Goal: Task Accomplishment & Management: Use online tool/utility

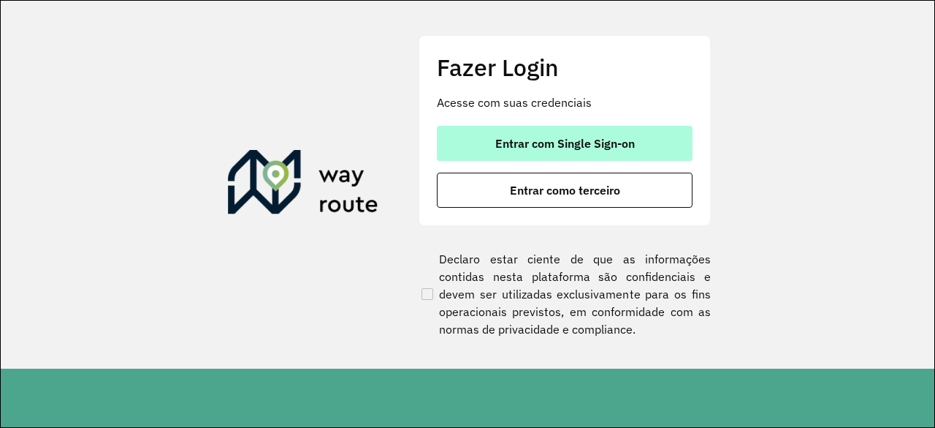
click at [629, 137] on span "Entrar com Single Sign-on" at bounding box center [565, 143] width 140 height 12
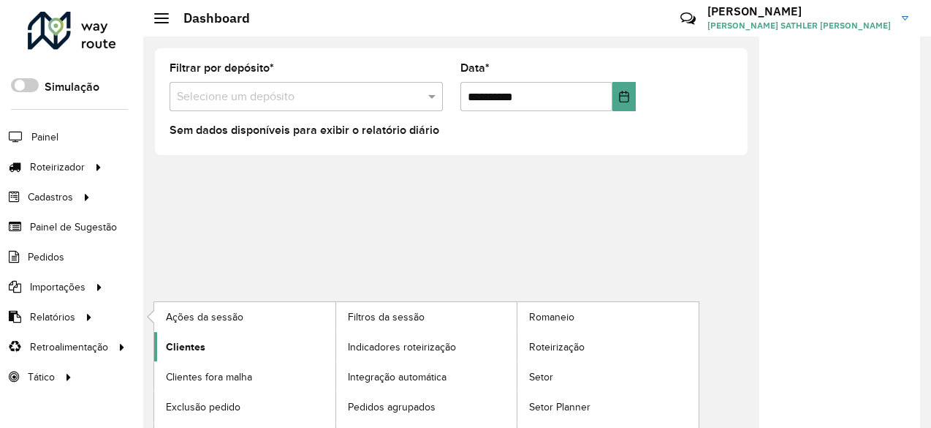
scroll to position [20, 0]
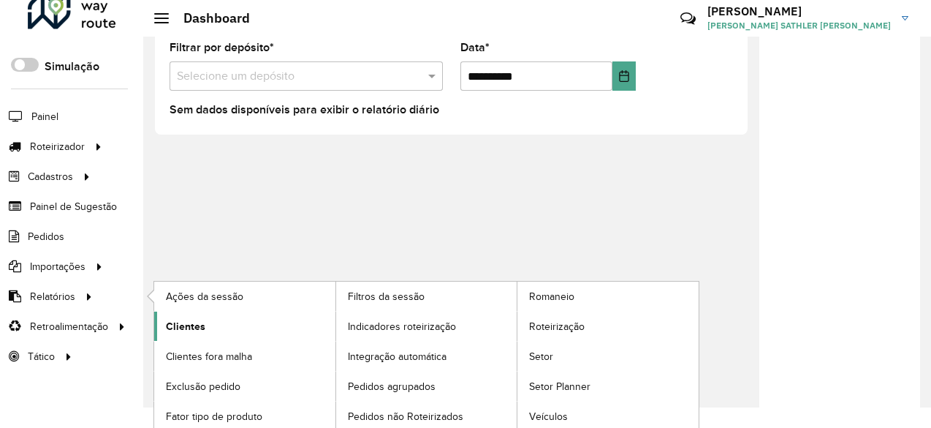
click at [186, 327] on span "Clientes" at bounding box center [185, 326] width 39 height 15
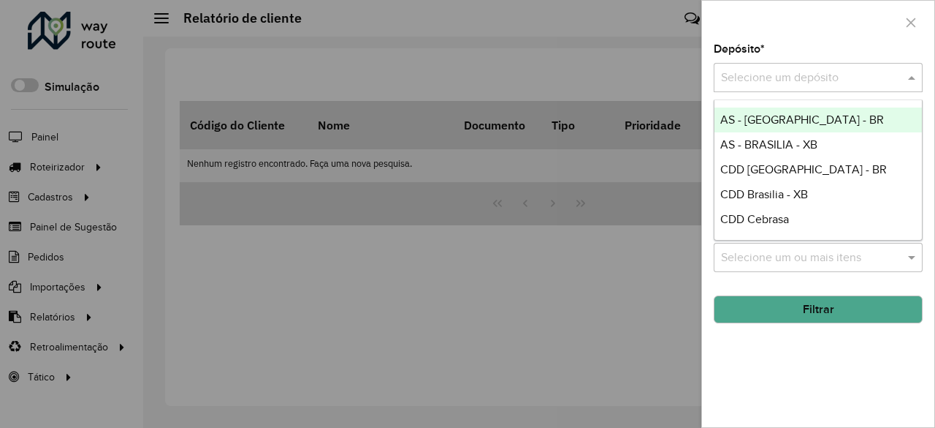
click at [834, 71] on input "text" at bounding box center [803, 78] width 165 height 18
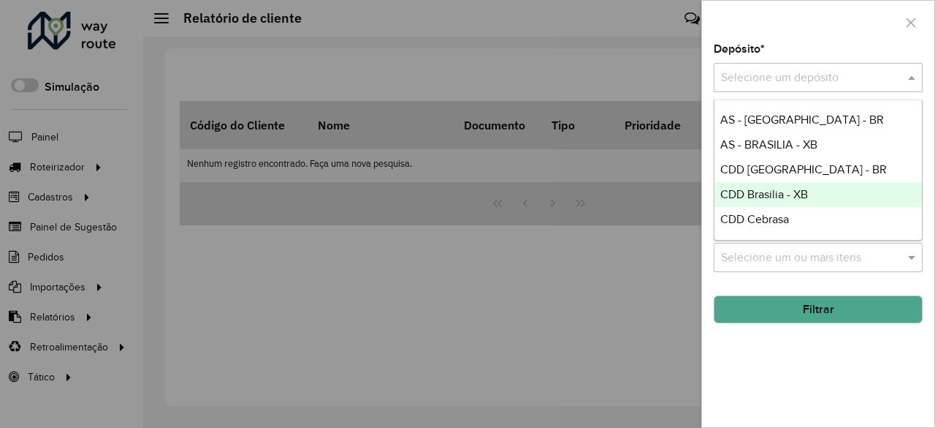
click at [793, 197] on span "CDD Brasilia - XB" at bounding box center [765, 194] width 88 height 12
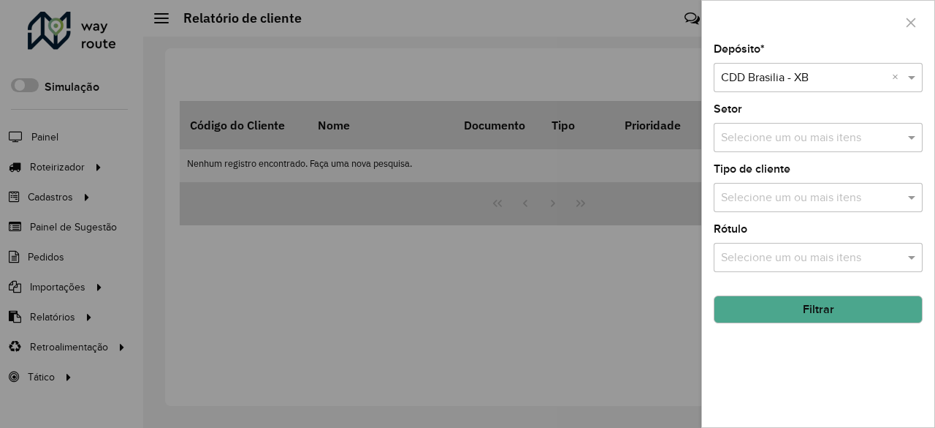
click at [813, 311] on button "Filtrar" at bounding box center [818, 309] width 209 height 28
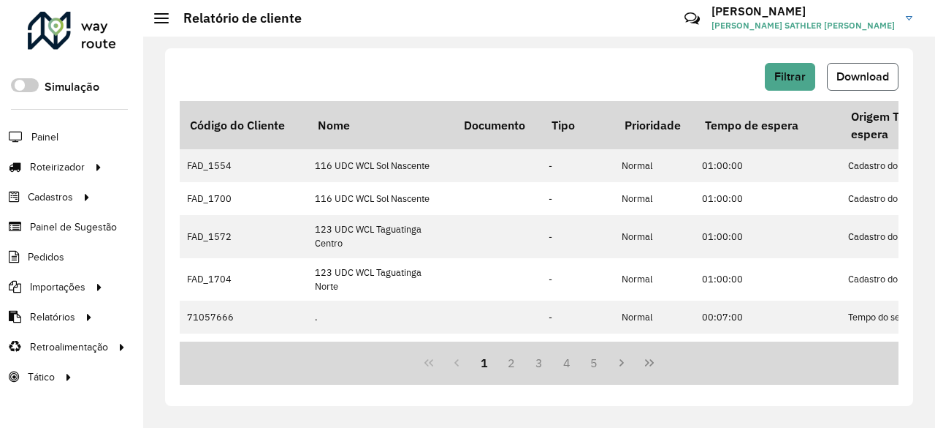
click at [874, 83] on button "Download" at bounding box center [863, 77] width 72 height 28
click at [854, 72] on span "Download" at bounding box center [863, 76] width 53 height 12
click at [193, 166] on span "Entregas" at bounding box center [187, 166] width 42 height 15
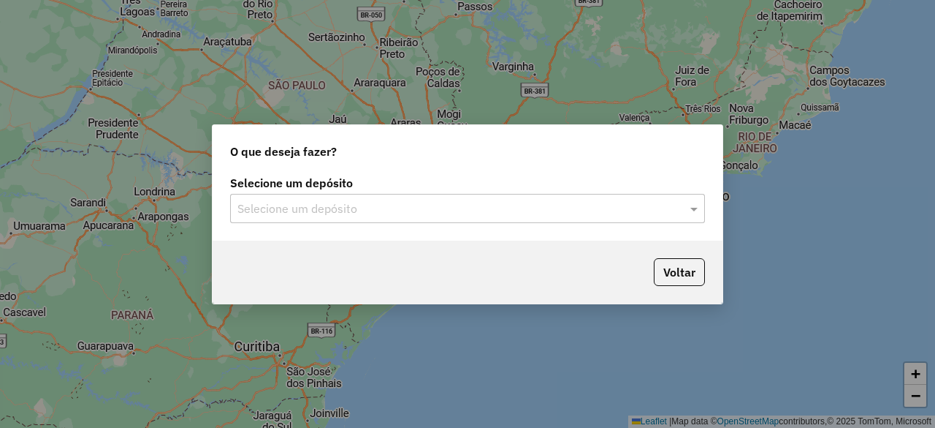
click at [309, 226] on div "Selecione um depósito Selecione um depósito" at bounding box center [468, 206] width 510 height 69
click at [321, 205] on input "text" at bounding box center [453, 209] width 431 height 18
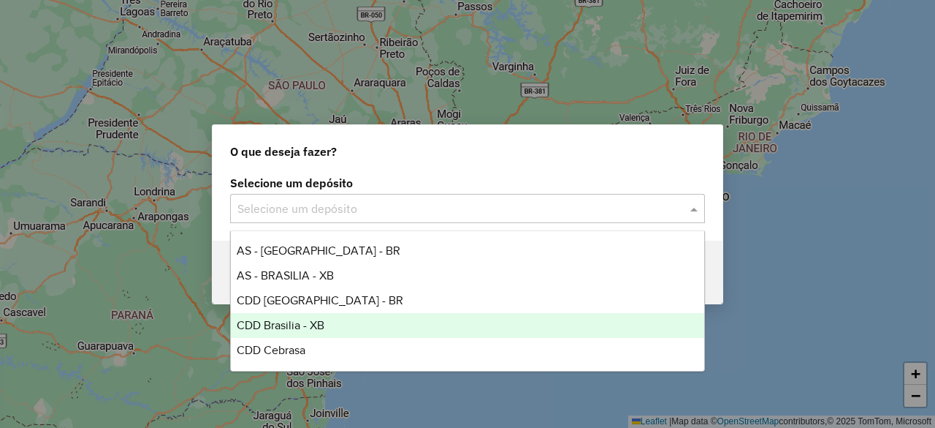
click at [305, 325] on span "CDD Brasilia - XB" at bounding box center [281, 325] width 88 height 12
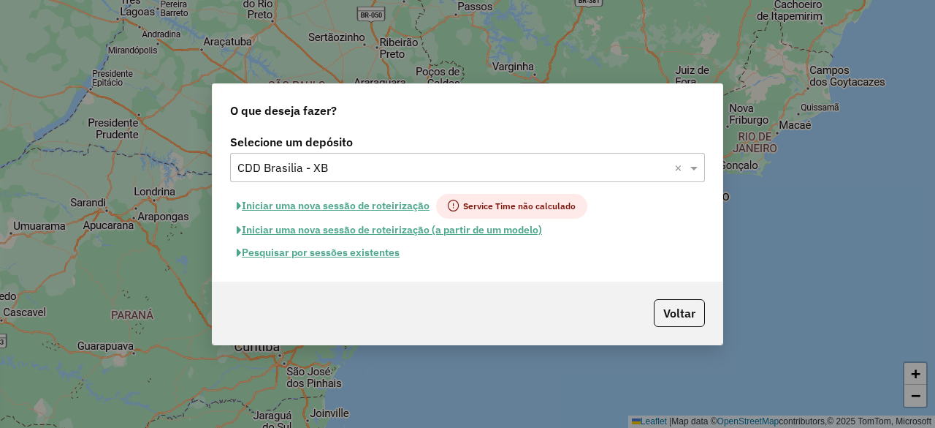
click at [319, 256] on button "Pesquisar por sessões existentes" at bounding box center [318, 252] width 176 height 23
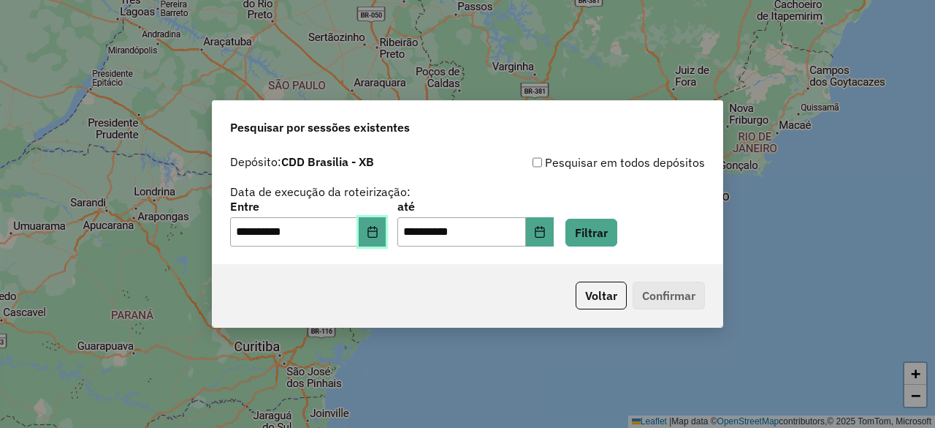
click at [374, 237] on button "Choose Date" at bounding box center [373, 231] width 28 height 29
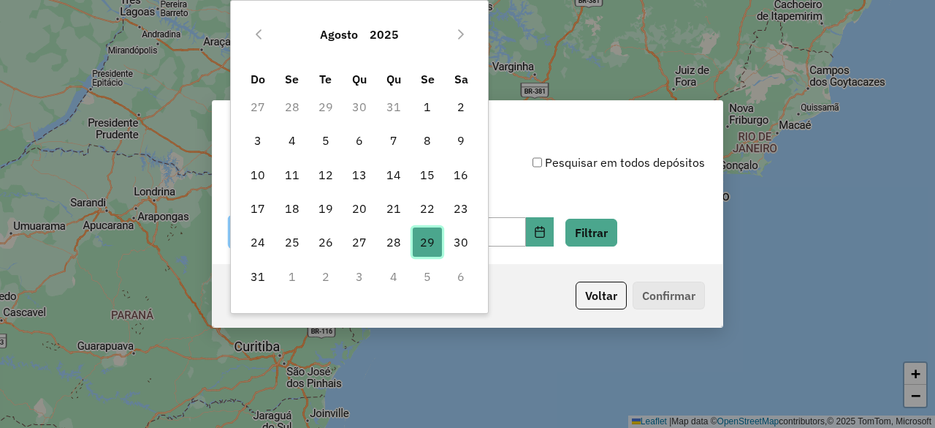
click at [421, 243] on span "29" at bounding box center [427, 241] width 29 height 29
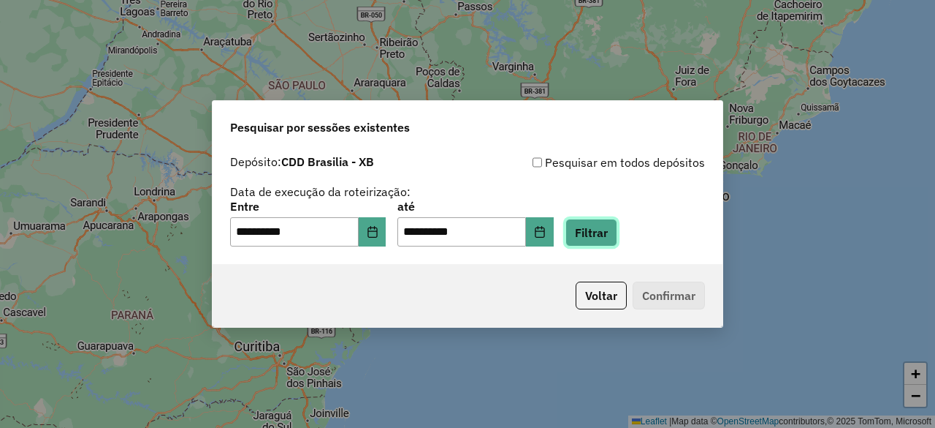
click at [612, 238] on button "Filtrar" at bounding box center [592, 233] width 52 height 28
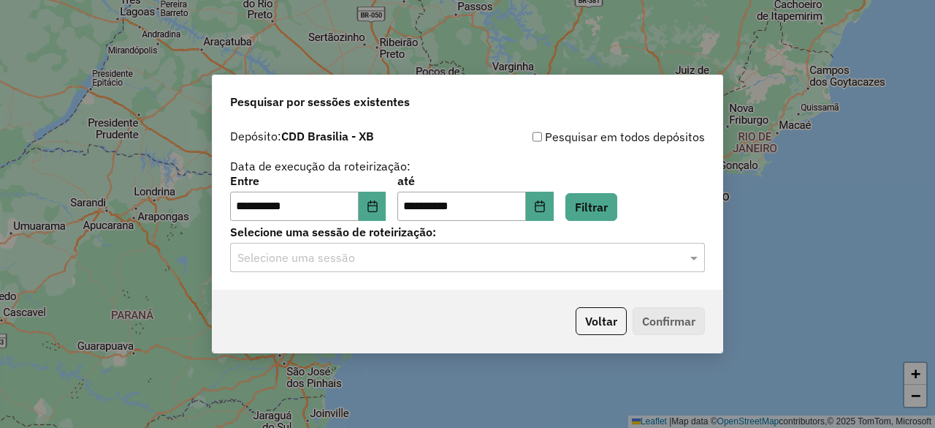
click at [286, 256] on input "text" at bounding box center [453, 258] width 431 height 18
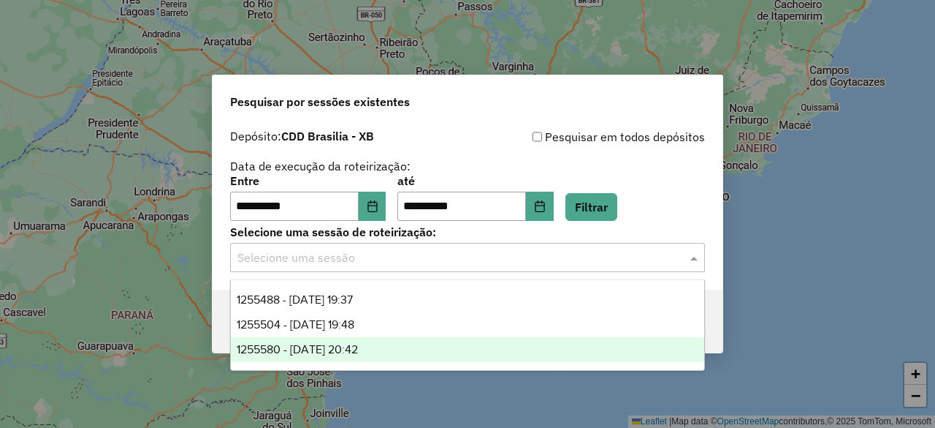
click at [358, 351] on span "1255580 - 29/08/2025 20:42" at bounding box center [297, 349] width 121 height 12
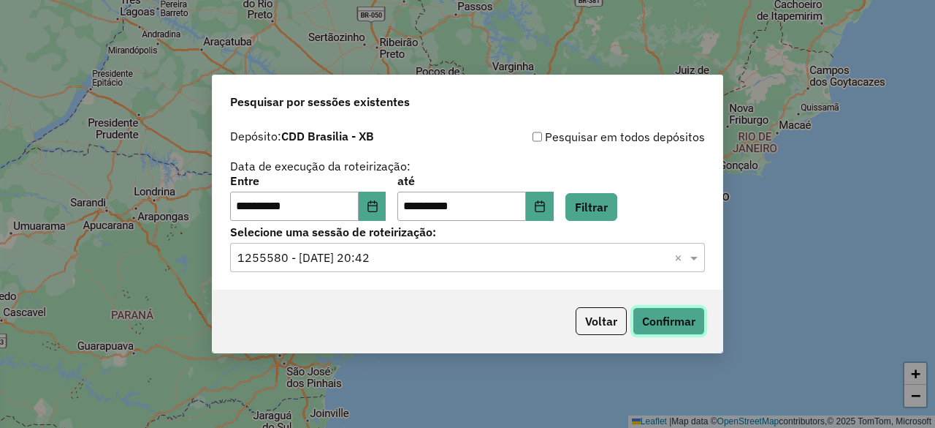
click at [665, 331] on button "Confirmar" at bounding box center [669, 321] width 72 height 28
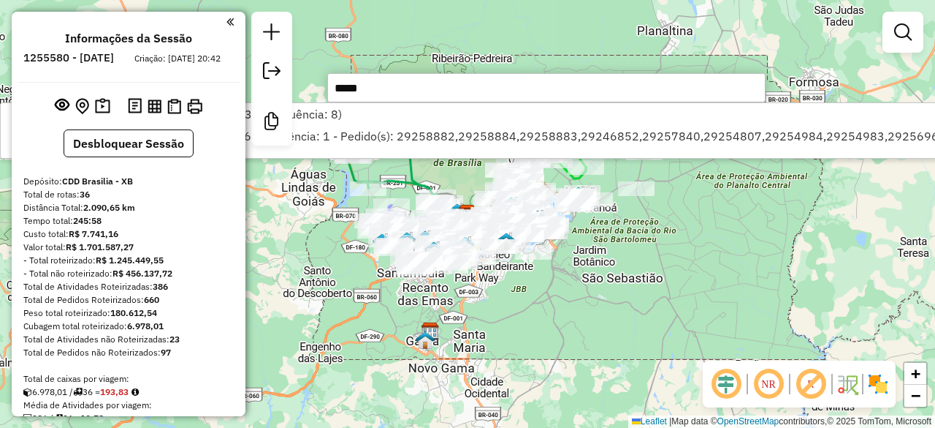
type input "******"
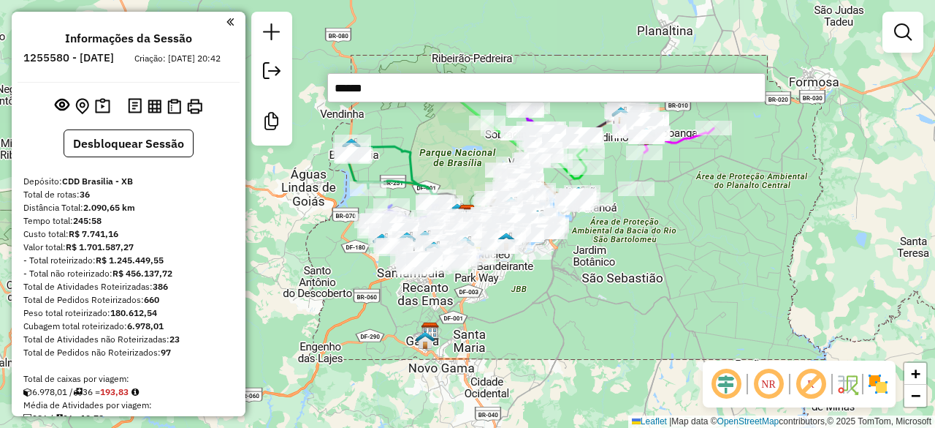
drag, startPoint x: 383, startPoint y: 91, endPoint x: 327, endPoint y: 88, distance: 55.7
click at [327, 88] on input "******" at bounding box center [546, 87] width 438 height 29
click at [691, 145] on icon at bounding box center [678, 135] width 72 height 34
select select "**********"
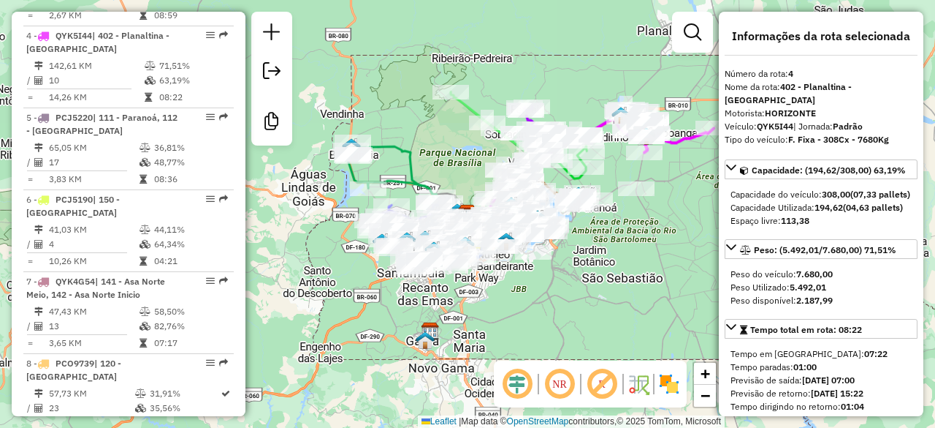
scroll to position [857, 0]
click at [584, 42] on div "Rota 4 - Placa QYK5I44 71066831 - INALADO [PERSON_NAME] de atendimento Grade de…" at bounding box center [467, 214] width 935 height 428
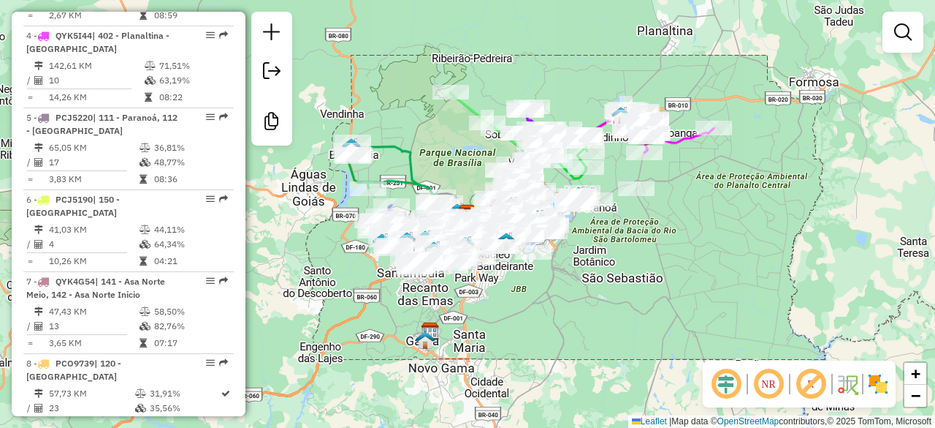
scroll to position [1685, 0]
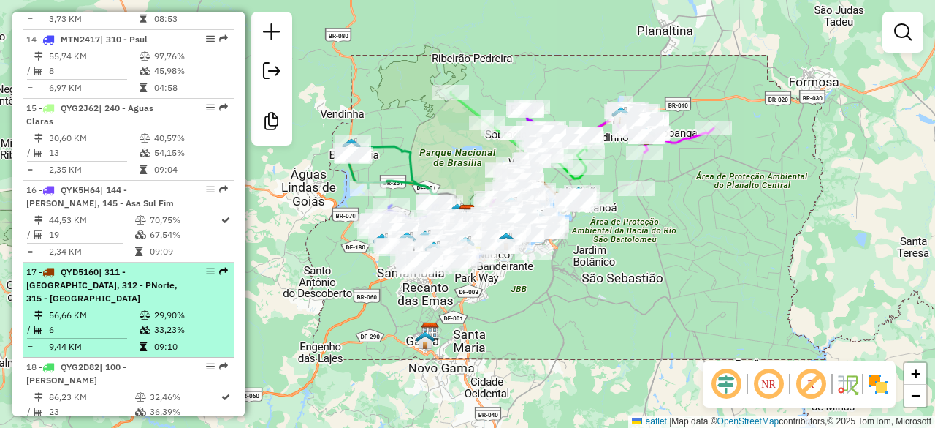
click at [109, 266] on span "| 311 - [GEOGRAPHIC_DATA], 312 - PNorte, 315 - [GEOGRAPHIC_DATA]" at bounding box center [101, 284] width 151 height 37
select select "**********"
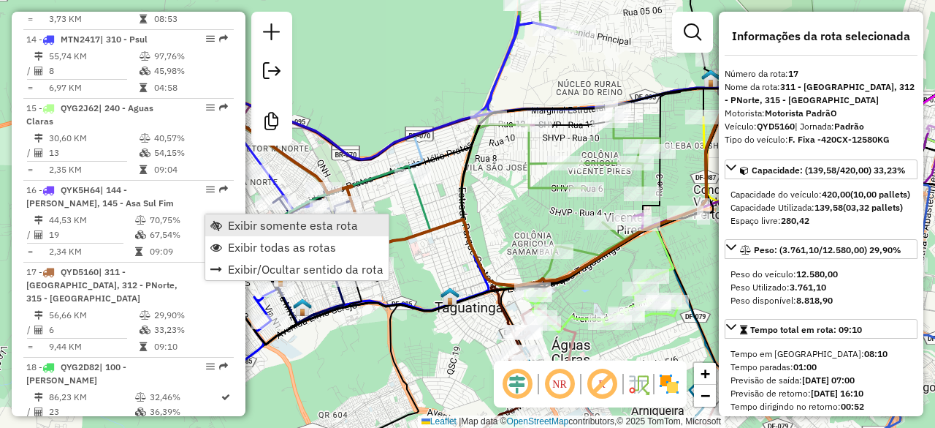
click at [262, 229] on span "Exibir somente esta rota" at bounding box center [293, 225] width 130 height 12
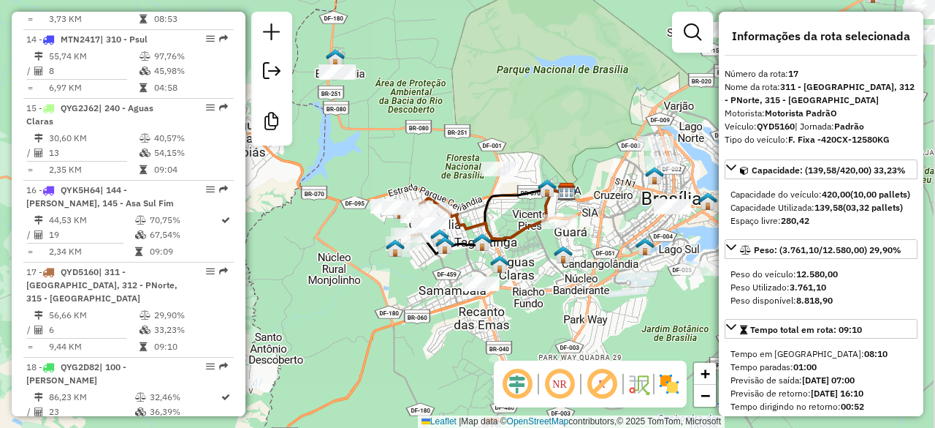
drag, startPoint x: 582, startPoint y: 257, endPoint x: 547, endPoint y: 257, distance: 35.8
click at [547, 257] on div "Janela de atendimento Grade de atendimento Capacidade Transportadoras Veículos …" at bounding box center [467, 214] width 935 height 428
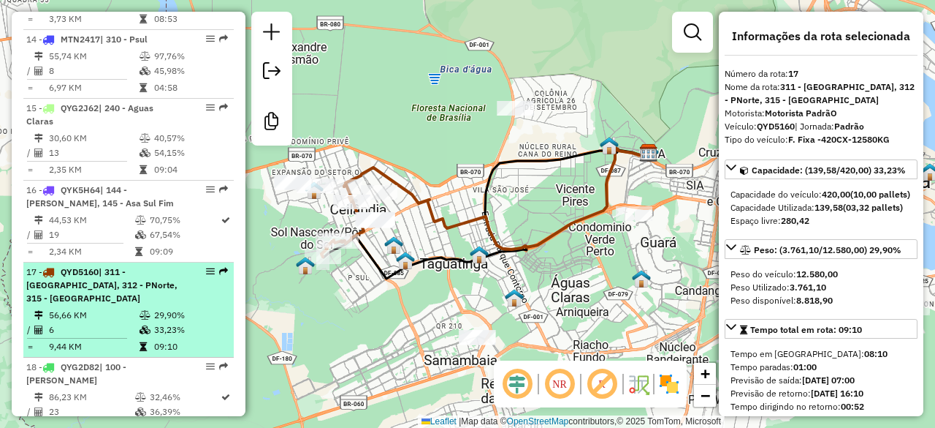
click at [153, 265] on div "17 - QYD5160 | 311 - [GEOGRAPHIC_DATA], 312 - PNorte, 315 - [GEOGRAPHIC_DATA]" at bounding box center [103, 284] width 155 height 39
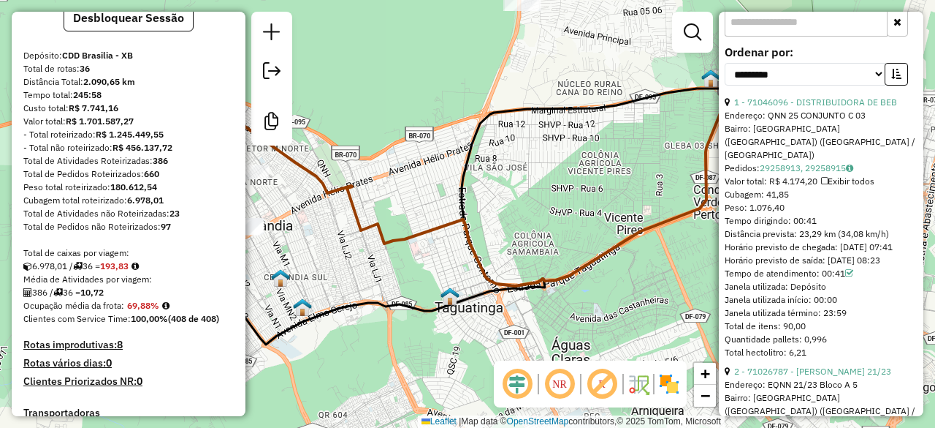
scroll to position [0, 0]
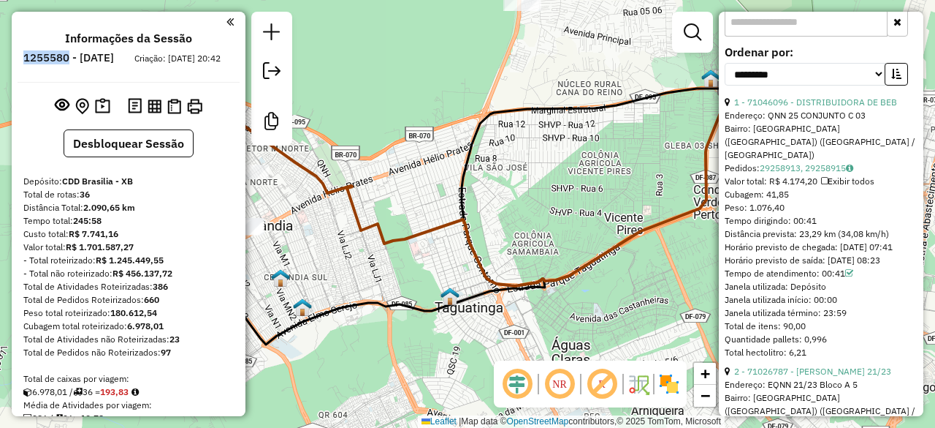
drag, startPoint x: 107, startPoint y: 59, endPoint x: 64, endPoint y: 64, distance: 44.1
click at [64, 64] on h6 "1255580 - [DATE]" at bounding box center [68, 57] width 91 height 13
copy h6 "1255580"
